Goal: Task Accomplishment & Management: Manage account settings

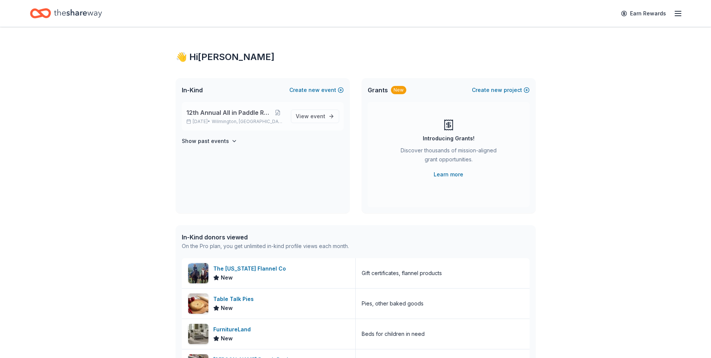
click at [233, 120] on span "Wilmington, [GEOGRAPHIC_DATA]" at bounding box center [248, 121] width 73 height 6
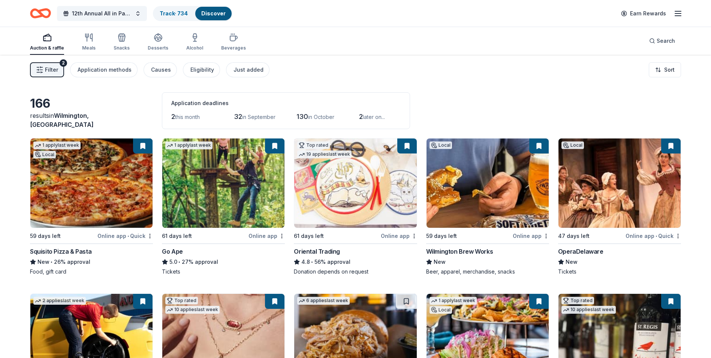
click at [54, 69] on span "Filter" at bounding box center [51, 69] width 13 height 9
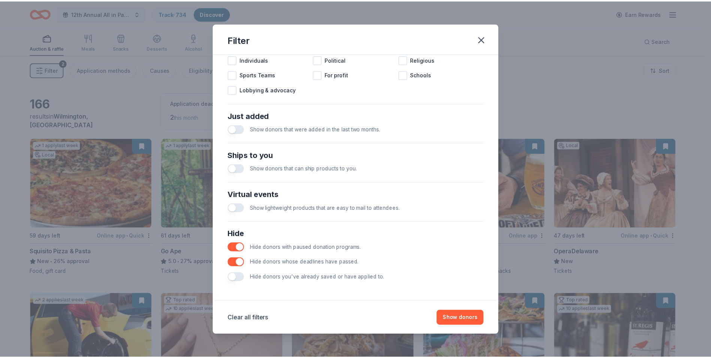
scroll to position [246, 0]
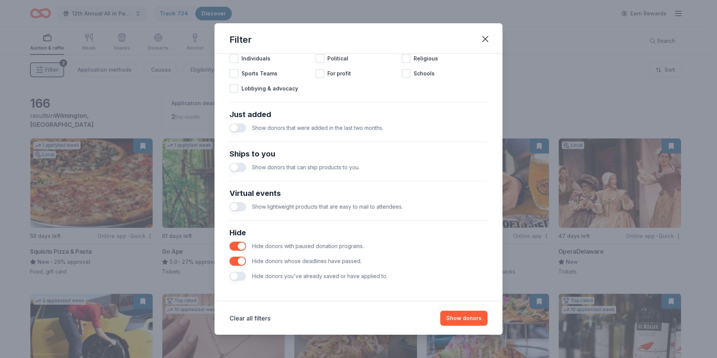
click at [237, 278] on button "button" at bounding box center [237, 275] width 16 height 9
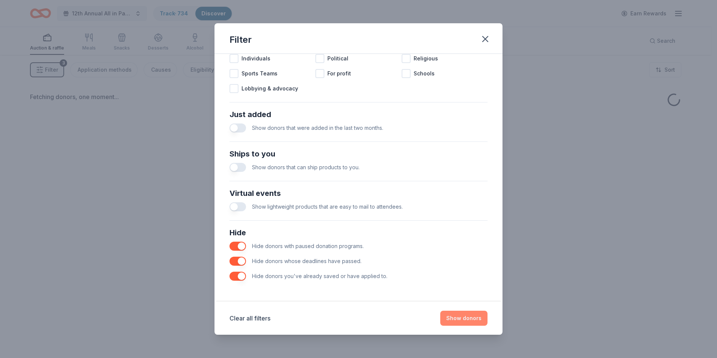
click at [465, 320] on button "Show donors" at bounding box center [463, 317] width 47 height 15
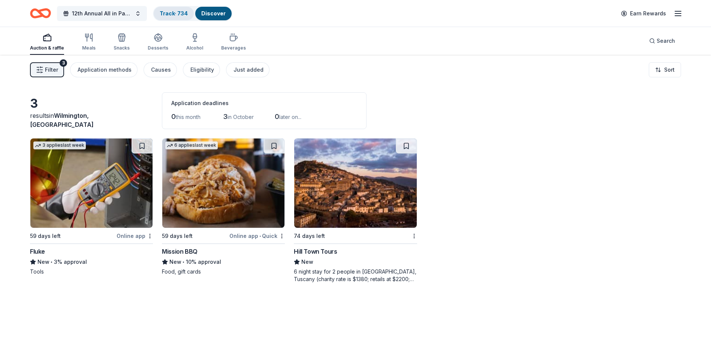
click at [166, 18] on div "Track · 734" at bounding box center [174, 13] width 40 height 13
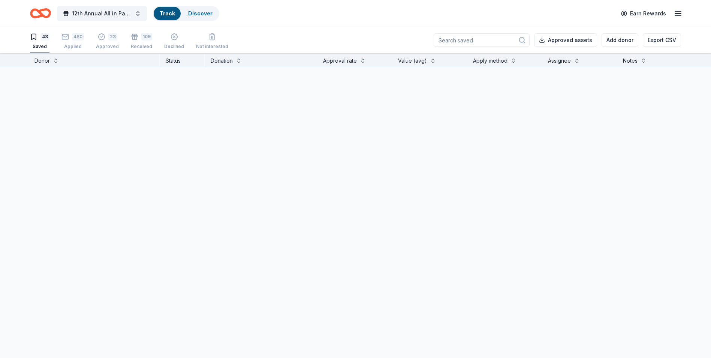
scroll to position [0, 0]
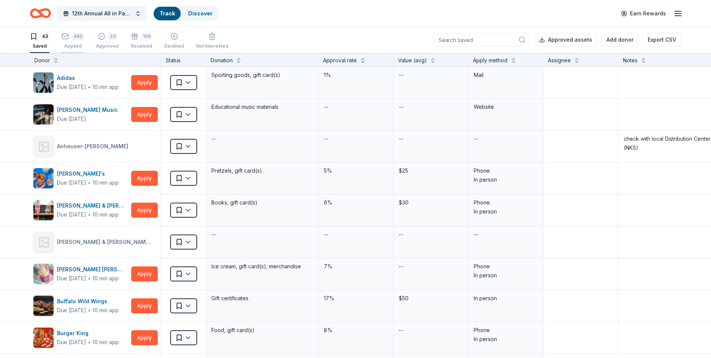
click at [74, 45] on div "Applied" at bounding box center [72, 46] width 22 height 6
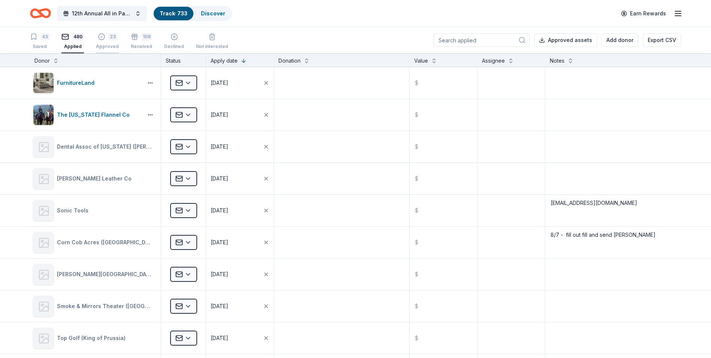
click at [104, 45] on div "Approved" at bounding box center [107, 46] width 23 height 6
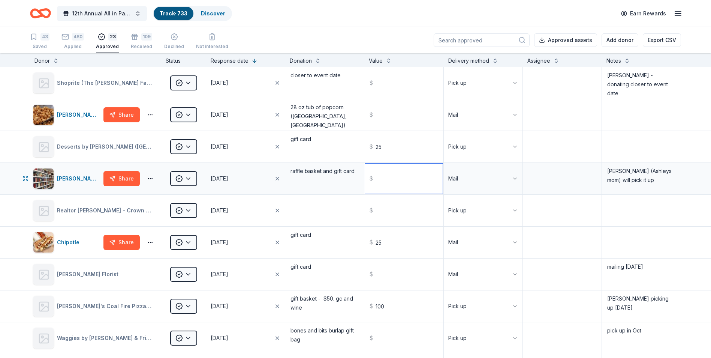
click at [406, 178] on input "text" at bounding box center [403, 178] width 77 height 30
type input "225.00"
click at [334, 171] on textarea "raffle basket and gift card" at bounding box center [324, 178] width 77 height 30
type textarea "raffle basket and and $25. gift card"
click at [386, 154] on input "25" at bounding box center [403, 147] width 77 height 30
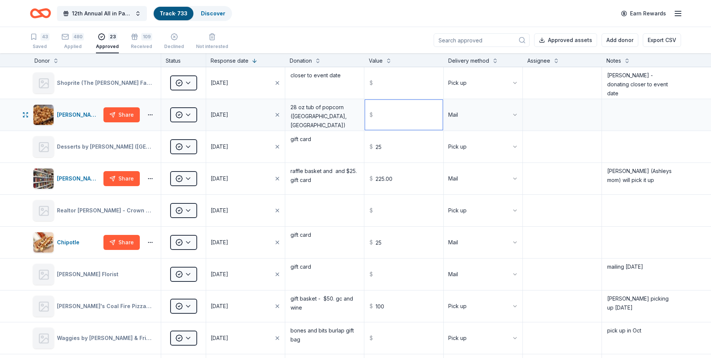
type input "25.00"
click at [383, 116] on input "text" at bounding box center [403, 115] width 77 height 30
type input "20.00"
click at [330, 116] on textarea "28 oz tub of popcorn ([GEOGRAPHIC_DATA], [GEOGRAPHIC_DATA])" at bounding box center [324, 115] width 77 height 30
type textarea "28 oz tub of popcorn ([GEOGRAPHIC_DATA], [GEOGRAPHIC_DATA])"
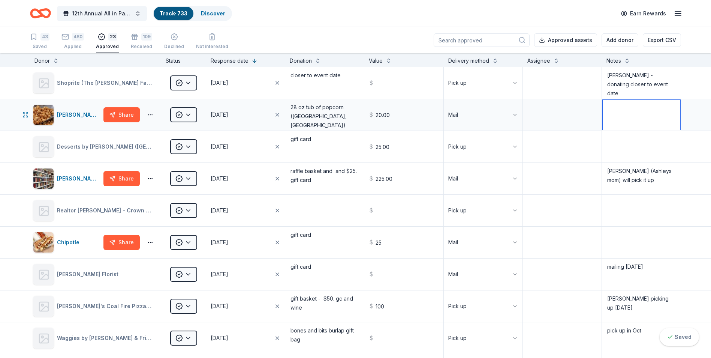
click at [605, 110] on textarea at bounding box center [642, 115] width 78 height 30
click at [656, 117] on textarea "mailing [DATE] - paid $11.95 shipping" at bounding box center [642, 115] width 78 height 30
type textarea "mailing [DATE] - paid $11.95 shipping"
click at [647, 147] on textarea at bounding box center [642, 147] width 78 height 30
click at [55, 60] on button at bounding box center [56, 59] width 6 height 7
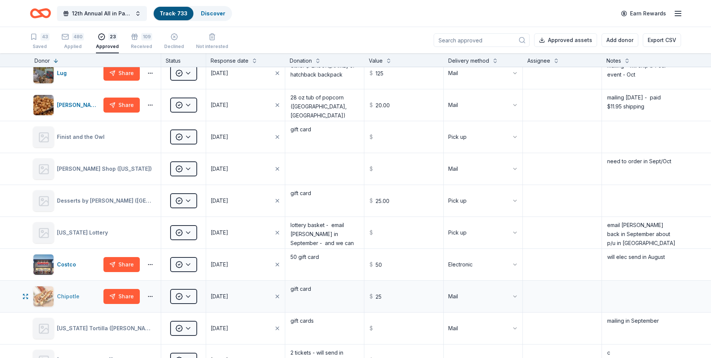
scroll to position [300, 0]
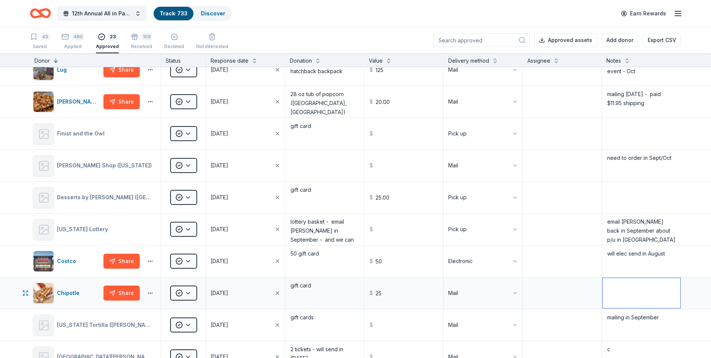
click at [612, 283] on textarea at bounding box center [642, 293] width 78 height 30
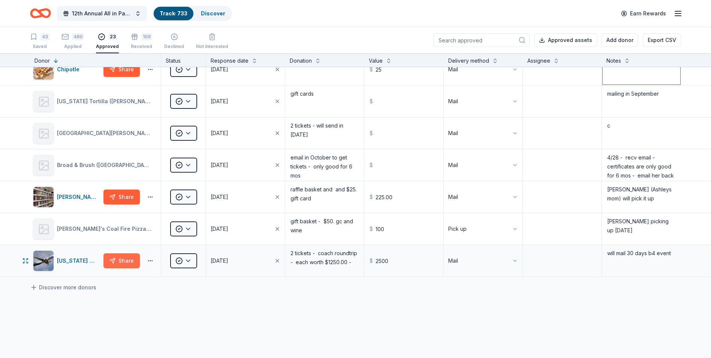
scroll to position [525, 0]
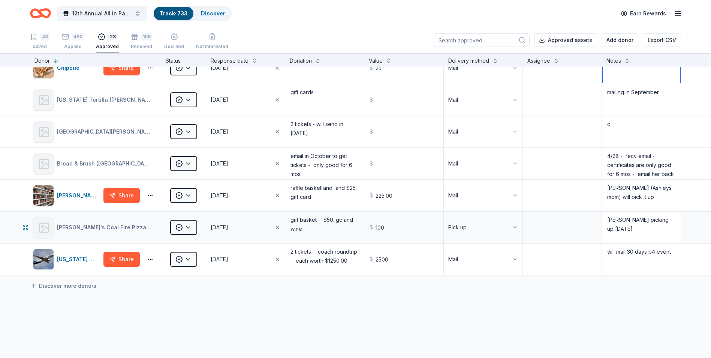
type textarea "in kitchen mailbox"
drag, startPoint x: 619, startPoint y: 220, endPoint x: 676, endPoint y: 229, distance: 57.3
click at [676, 229] on div "[PERSON_NAME]'s Coal Fire Pizza ([GEOGRAPHIC_DATA]) Approved [DATE] gift basket…" at bounding box center [355, 226] width 711 height 31
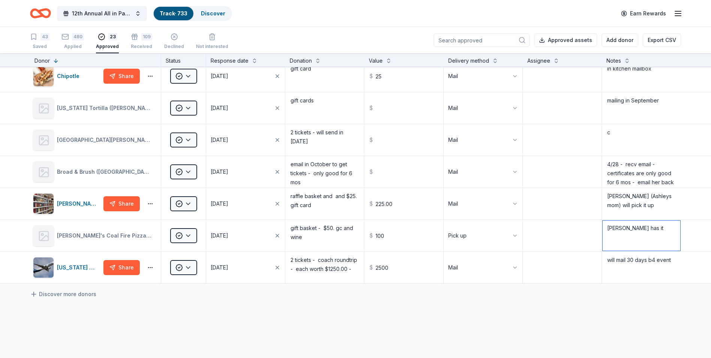
scroll to position [471, 0]
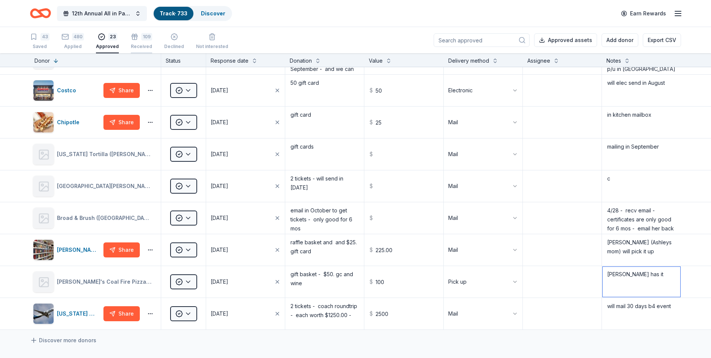
type textarea "[PERSON_NAME] has it"
click at [140, 46] on div "Received" at bounding box center [141, 46] width 21 height 6
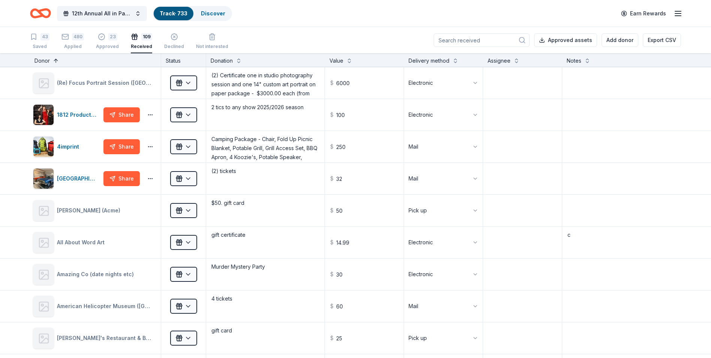
click at [54, 60] on button at bounding box center [56, 59] width 6 height 7
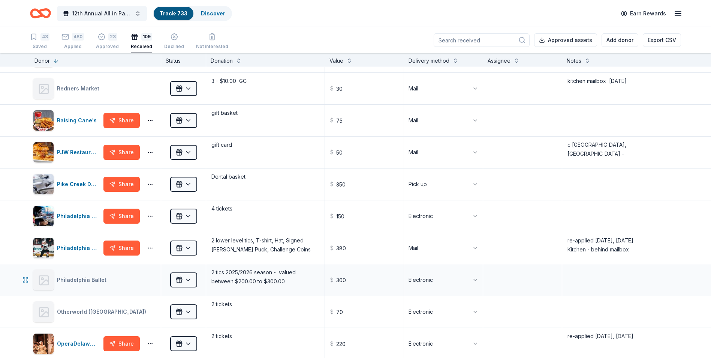
scroll to position [900, 0]
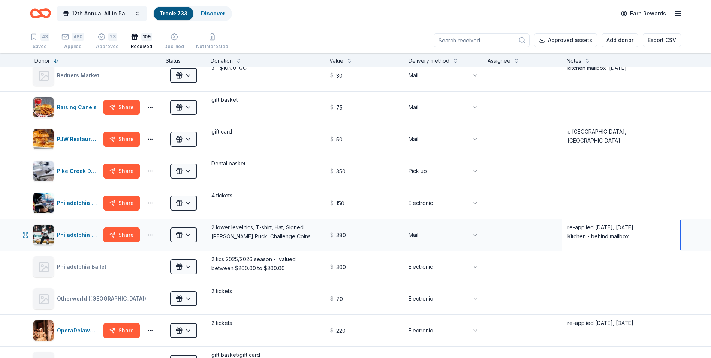
drag, startPoint x: 626, startPoint y: 239, endPoint x: 561, endPoint y: 241, distance: 65.6
click at [563, 241] on textarea "re-applied [DATE], [DATE] Kitchen - behind mailbox" at bounding box center [621, 235] width 117 height 30
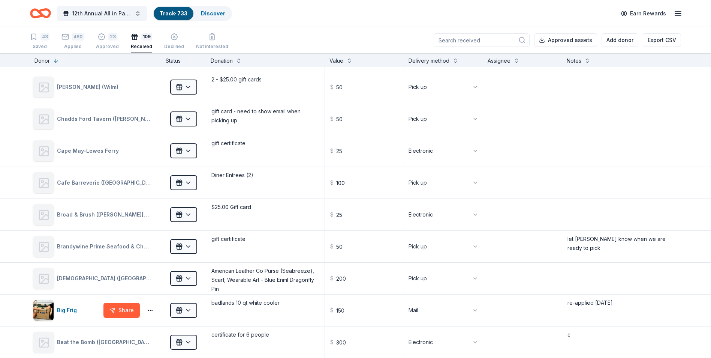
scroll to position [2587, 0]
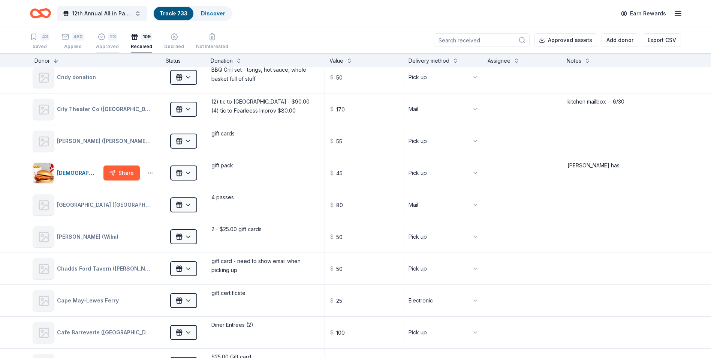
type textarea "re-applied [DATE], [DATE] mezzanine"
click at [110, 43] on div "23 Approved" at bounding box center [107, 41] width 23 height 16
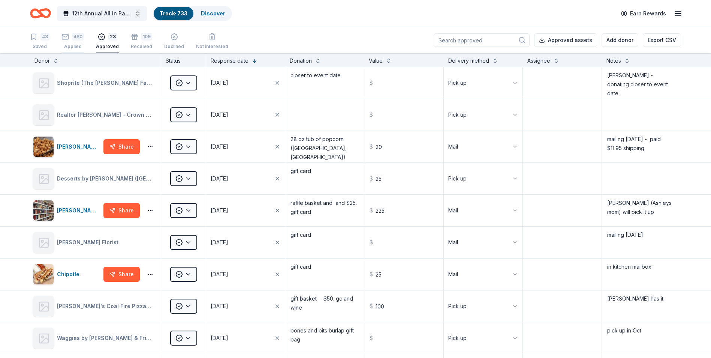
click at [74, 45] on div "Applied" at bounding box center [72, 46] width 22 height 6
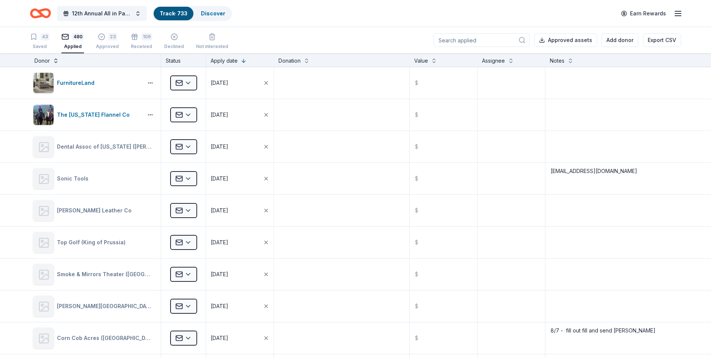
click at [57, 61] on button at bounding box center [56, 59] width 6 height 7
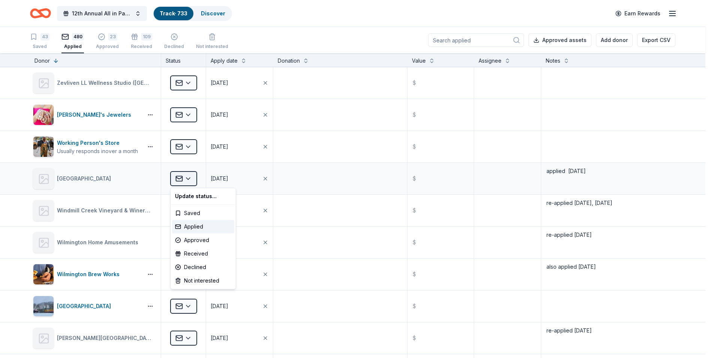
click at [188, 178] on html "12th Annual All in Paddle Raffle Track · 733 Discover Earn Rewards 43 Saved 480…" at bounding box center [355, 179] width 711 height 358
click at [191, 240] on div "Approved" at bounding box center [203, 239] width 62 height 13
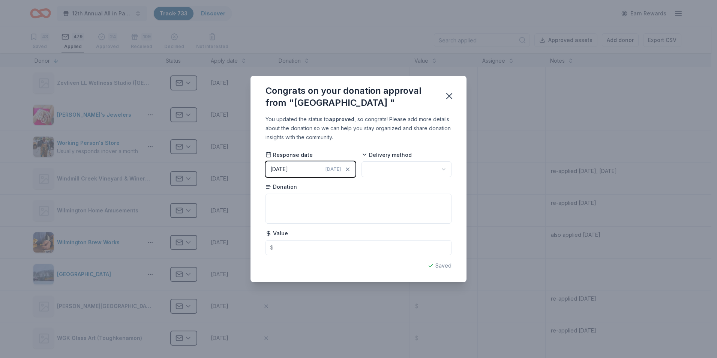
click at [442, 169] on html "12th Annual All in Paddle Raffle Track · 733 Discover Earn Rewards 43 Saved 479…" at bounding box center [358, 179] width 717 height 358
click at [449, 97] on icon "button" at bounding box center [449, 95] width 5 height 5
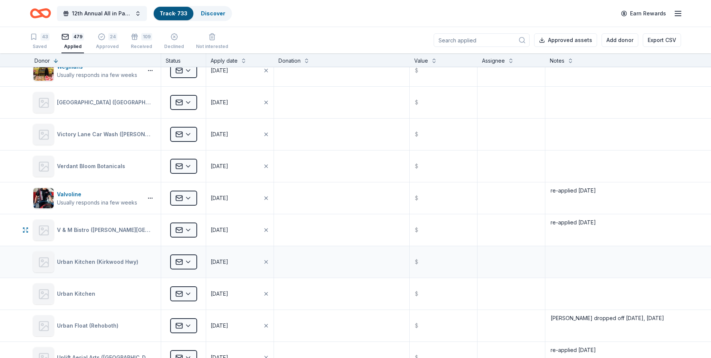
scroll to position [375, 0]
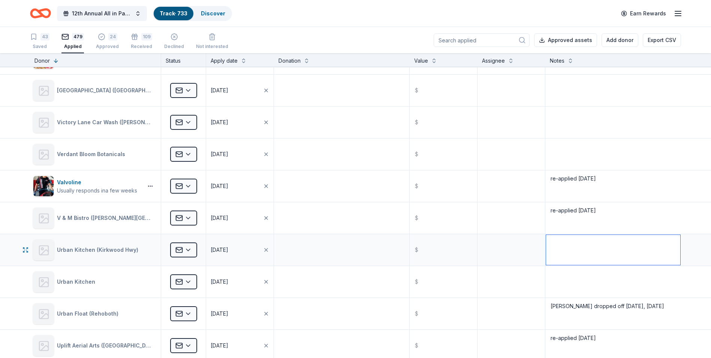
click at [558, 246] on textarea at bounding box center [613, 250] width 134 height 30
type textarea "applied [DATE]"
drag, startPoint x: 349, startPoint y: 251, endPoint x: 196, endPoint y: 290, distance: 157.5
click at [351, 249] on textarea at bounding box center [342, 250] width 134 height 30
click at [189, 282] on html "12th Annual All in Paddle Raffle Track · 733 Discover Earn Rewards 43 Saved 479…" at bounding box center [355, 179] width 711 height 358
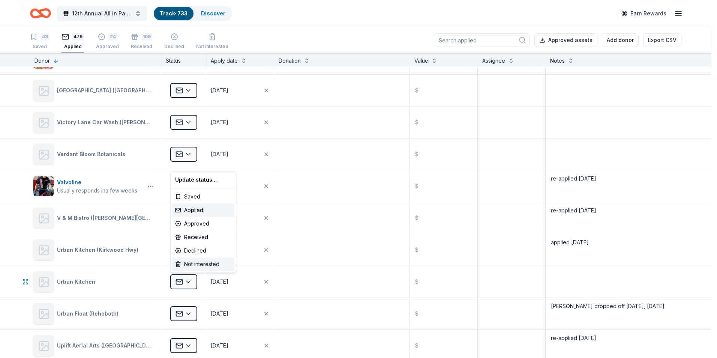
click at [195, 264] on div "Not interested" at bounding box center [203, 263] width 62 height 13
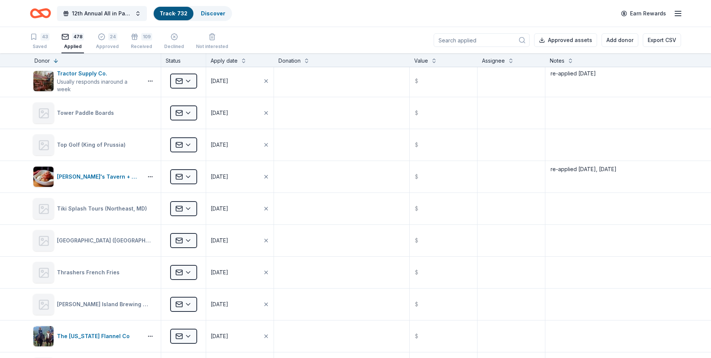
scroll to position [712, 0]
